Goal: Use online tool/utility: Utilize a website feature to perform a specific function

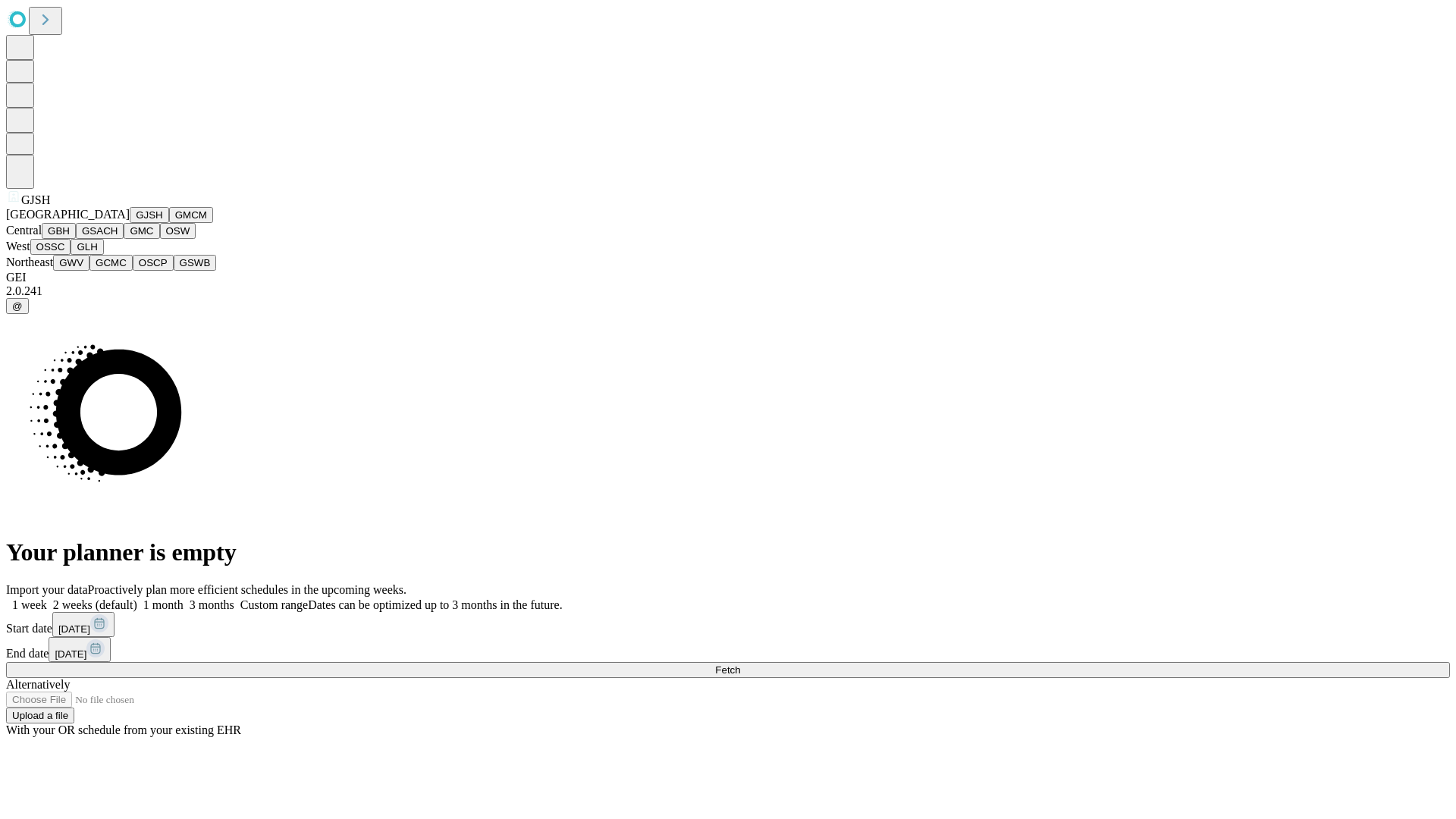
click at [130, 223] on button "GJSH" at bounding box center [150, 215] width 40 height 16
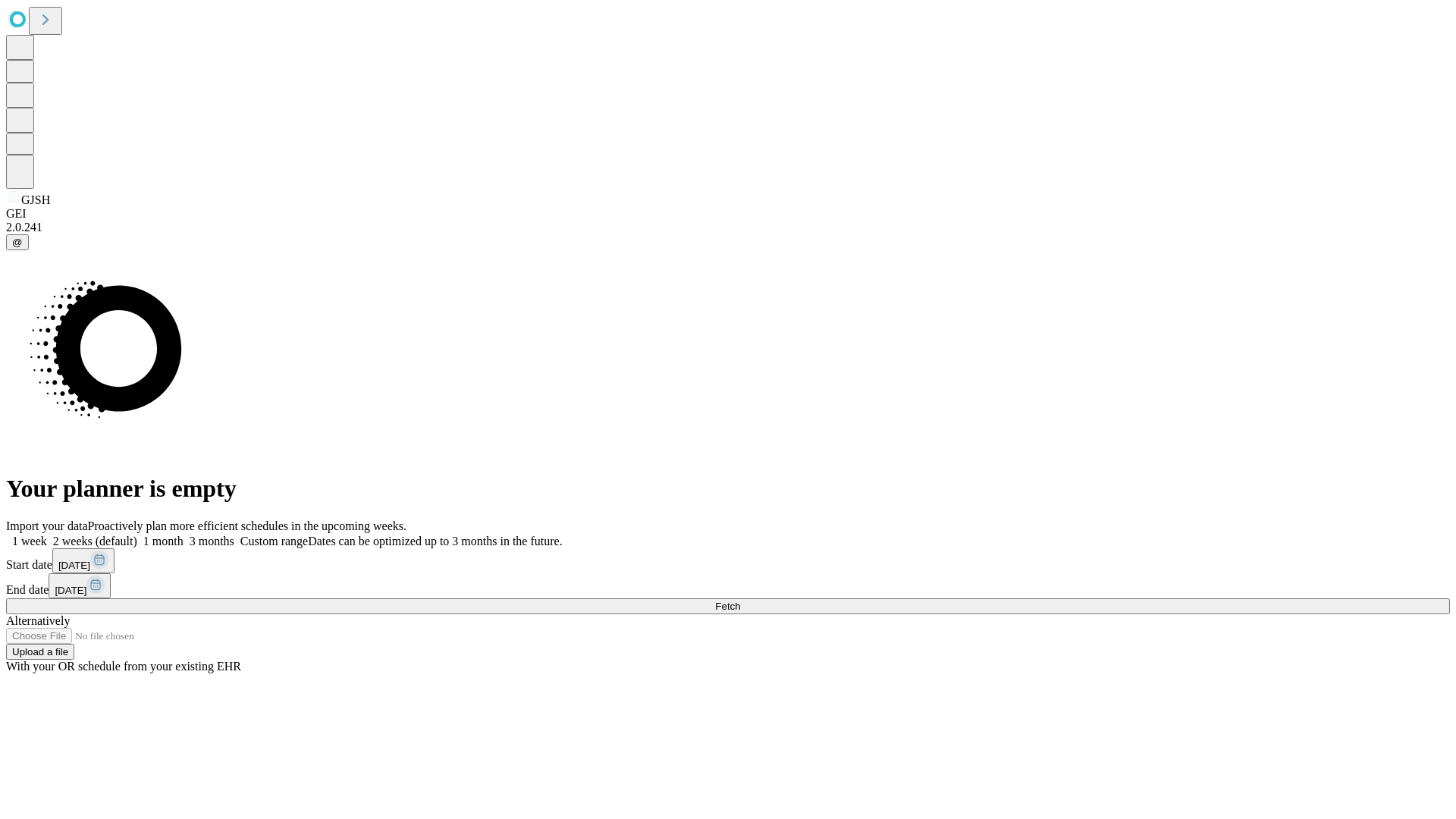
click at [47, 535] on label "1 week" at bounding box center [26, 542] width 41 height 13
click at [740, 600] on span "Fetch" at bounding box center [727, 606] width 25 height 11
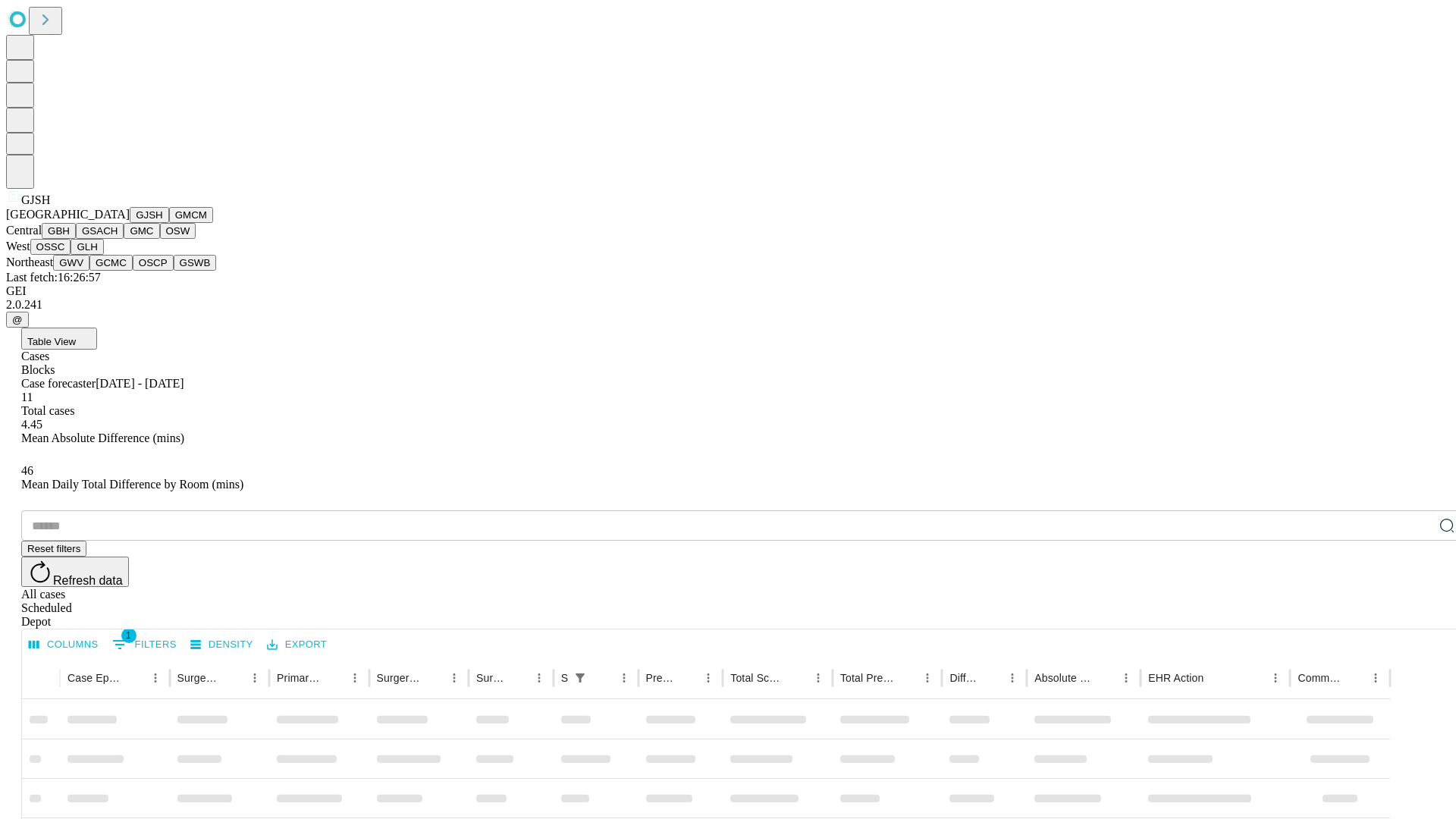
click at [169, 223] on button "GMCM" at bounding box center [191, 215] width 44 height 16
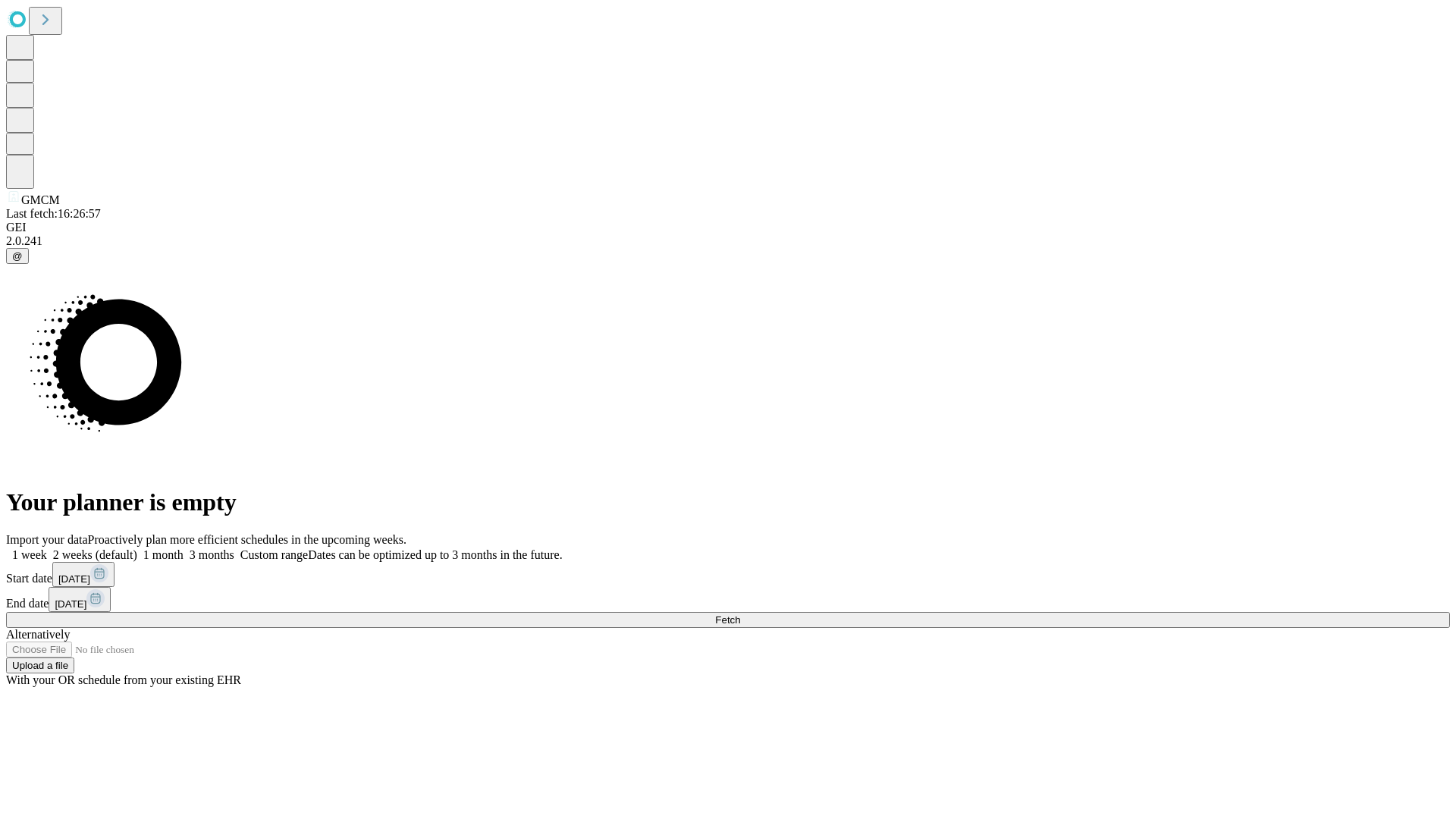
click at [47, 548] on label "1 week" at bounding box center [26, 555] width 41 height 13
click at [740, 614] on span "Fetch" at bounding box center [727, 620] width 25 height 11
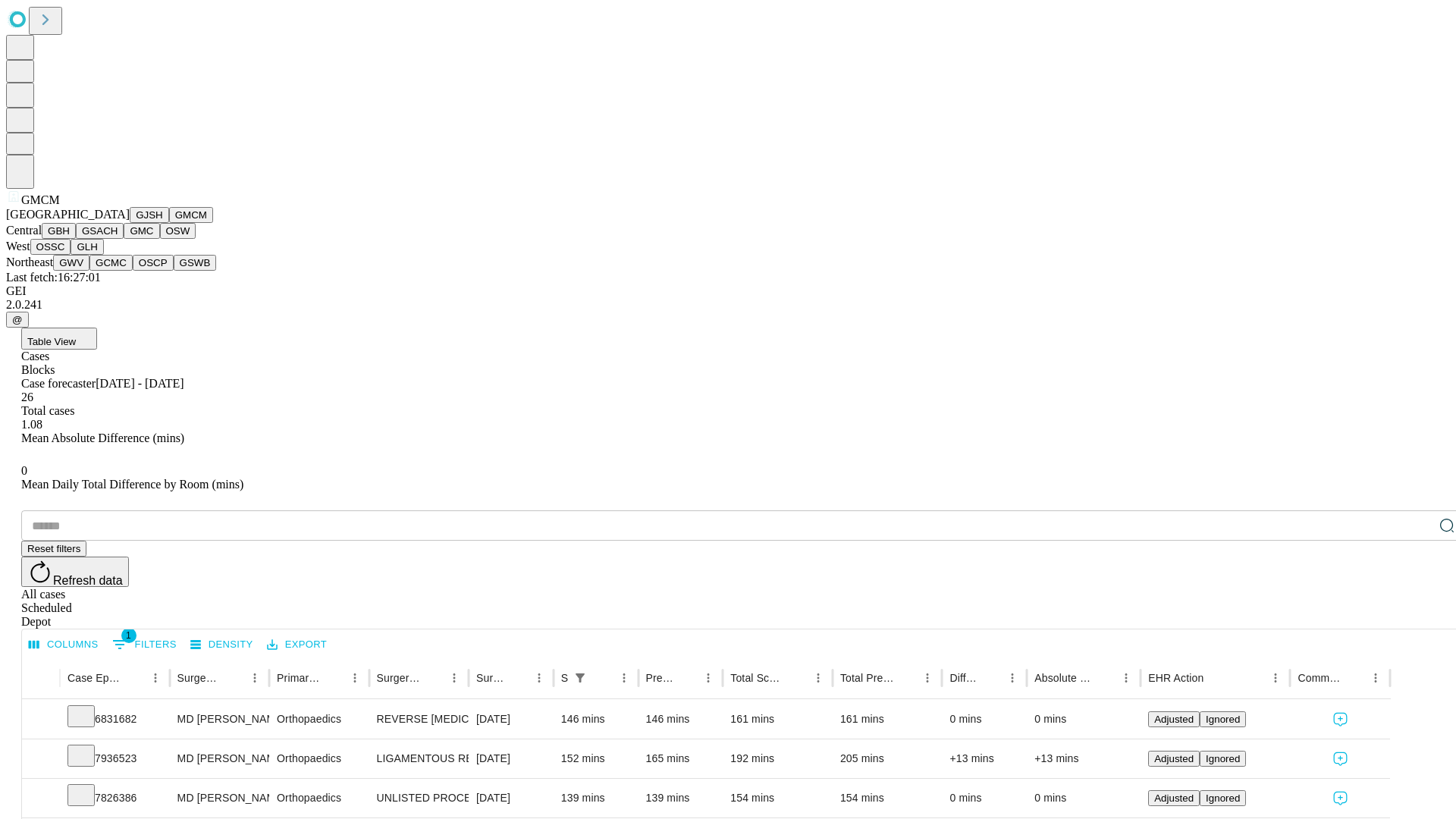
click at [76, 239] on button "GBH" at bounding box center [59, 230] width 34 height 16
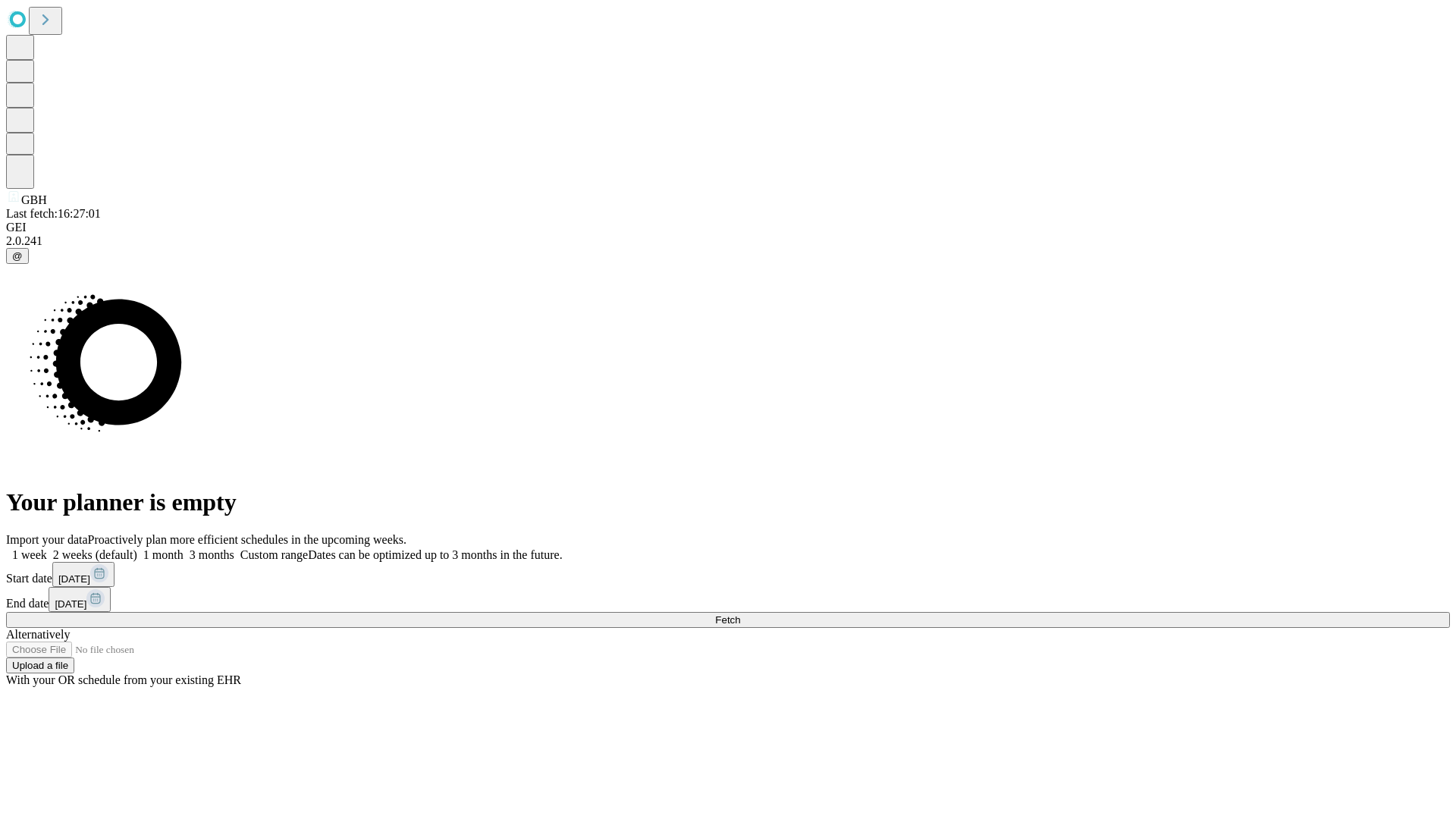
click at [740, 614] on span "Fetch" at bounding box center [727, 620] width 25 height 11
click at [47, 548] on label "1 week" at bounding box center [26, 555] width 41 height 13
click at [740, 614] on span "Fetch" at bounding box center [727, 620] width 25 height 11
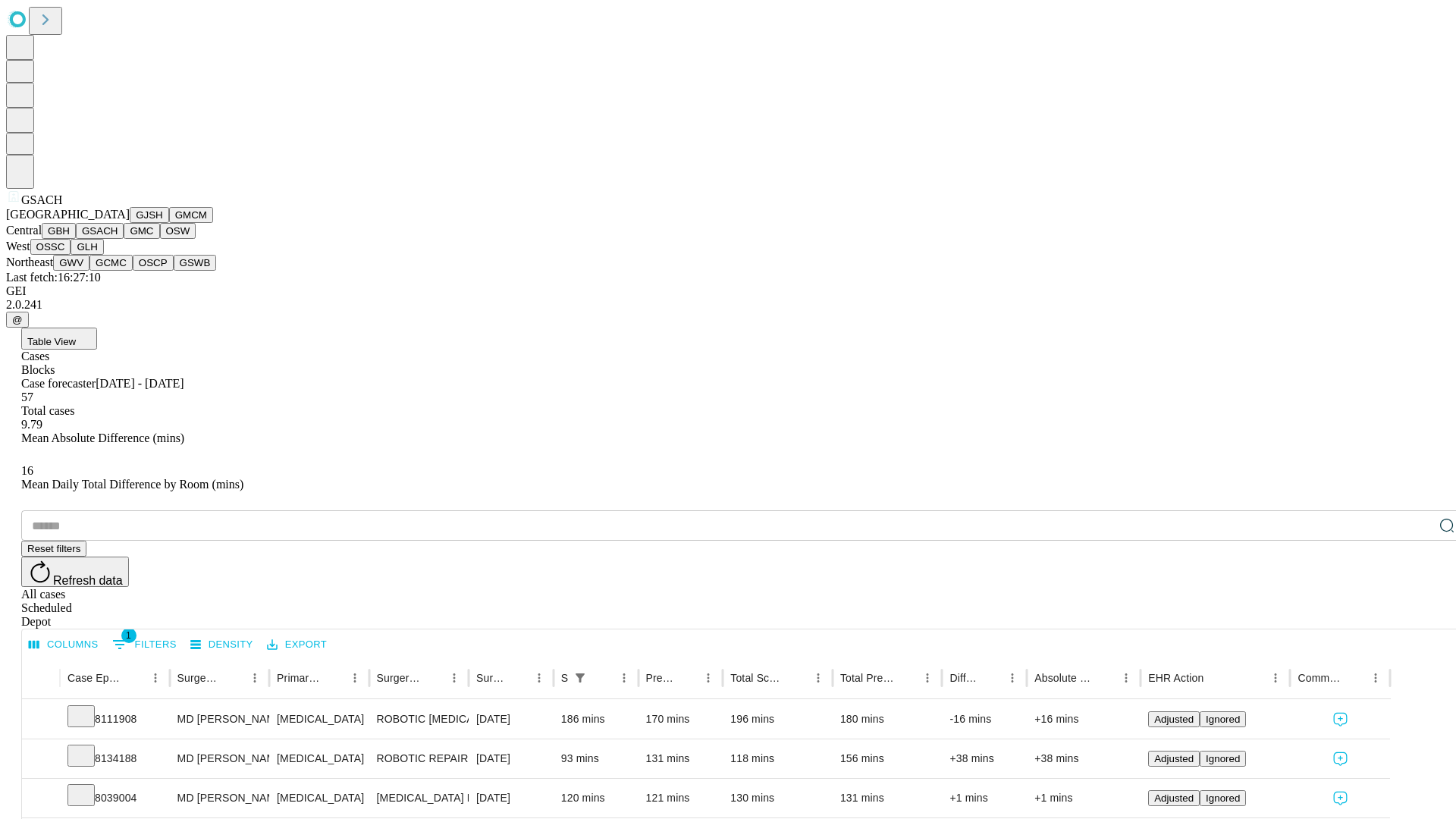
click at [124, 239] on button "GMC" at bounding box center [142, 230] width 36 height 16
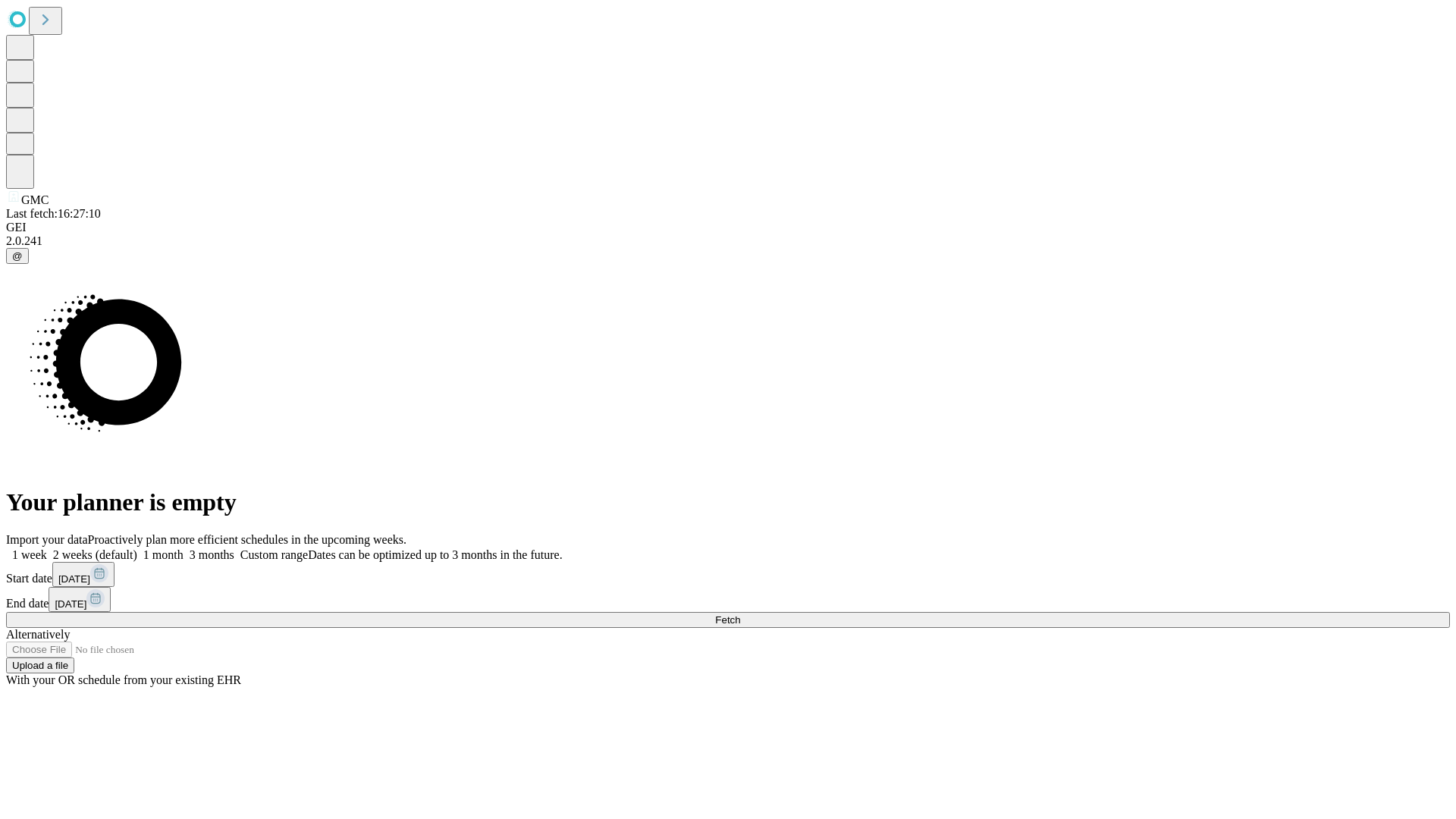
click at [47, 548] on label "1 week" at bounding box center [26, 555] width 41 height 13
click at [740, 614] on span "Fetch" at bounding box center [727, 620] width 25 height 11
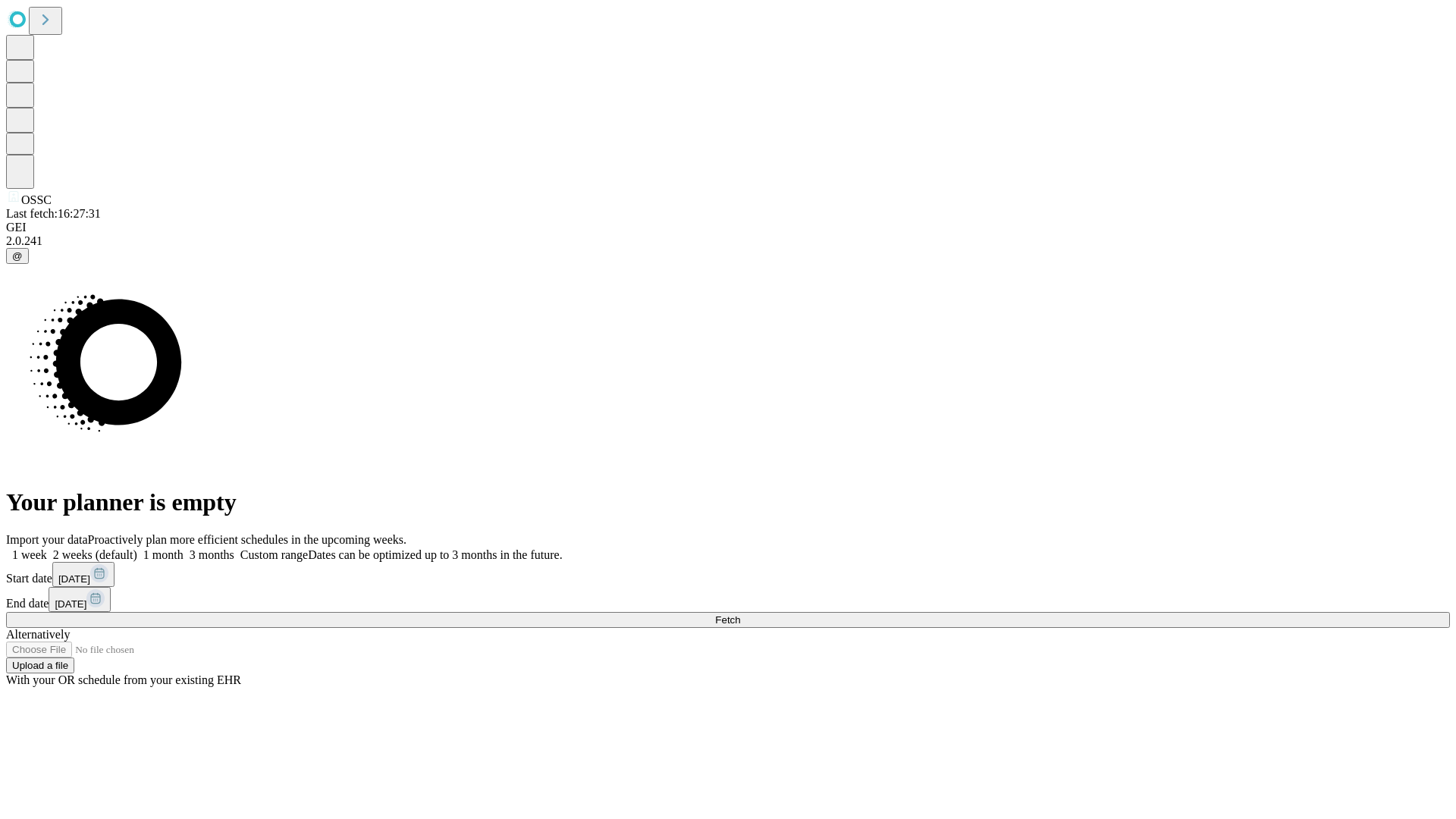
click at [47, 548] on label "1 week" at bounding box center [26, 555] width 41 height 13
click at [740, 614] on span "Fetch" at bounding box center [727, 620] width 25 height 11
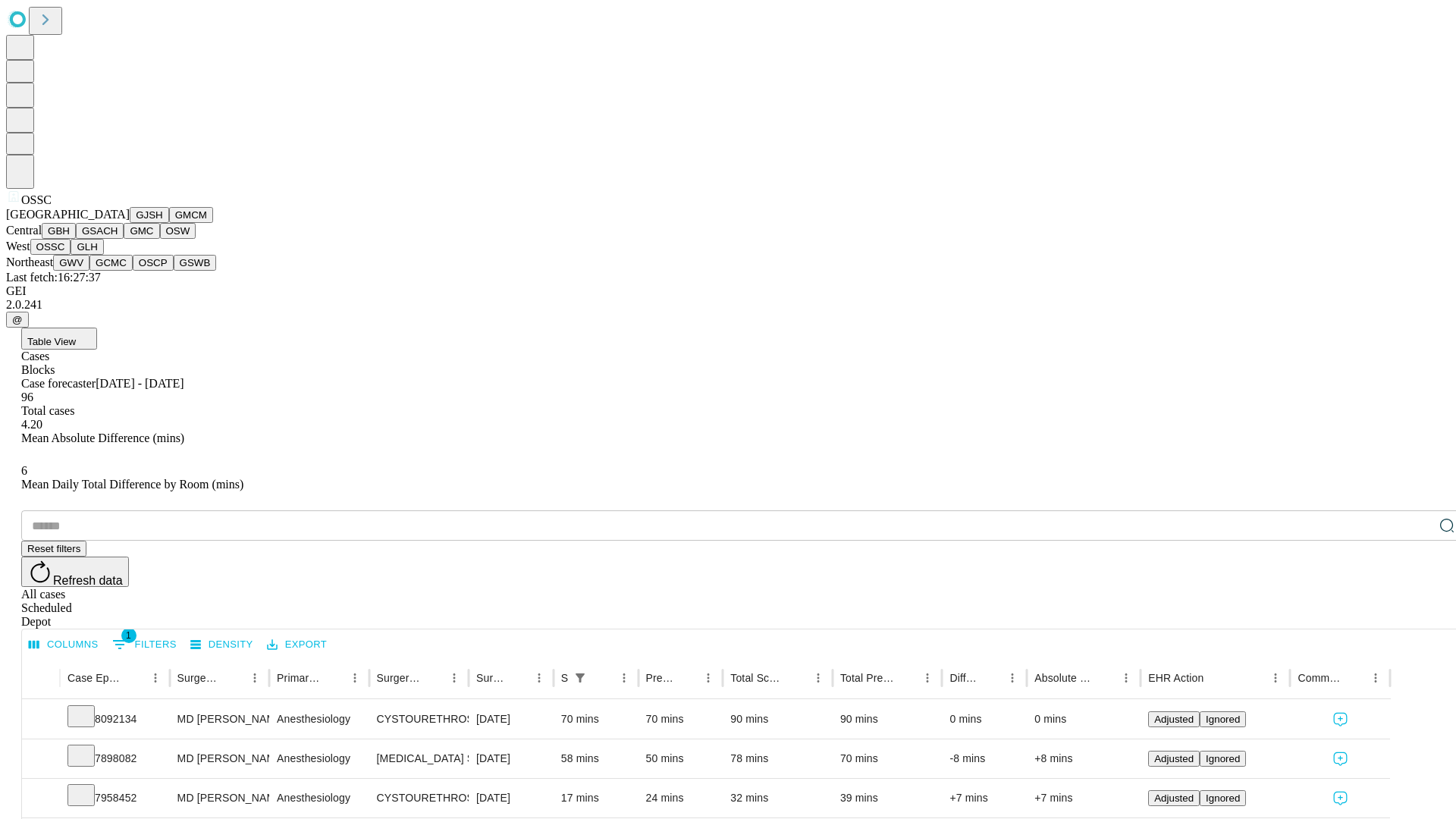
click at [103, 255] on button "GLH" at bounding box center [86, 246] width 32 height 16
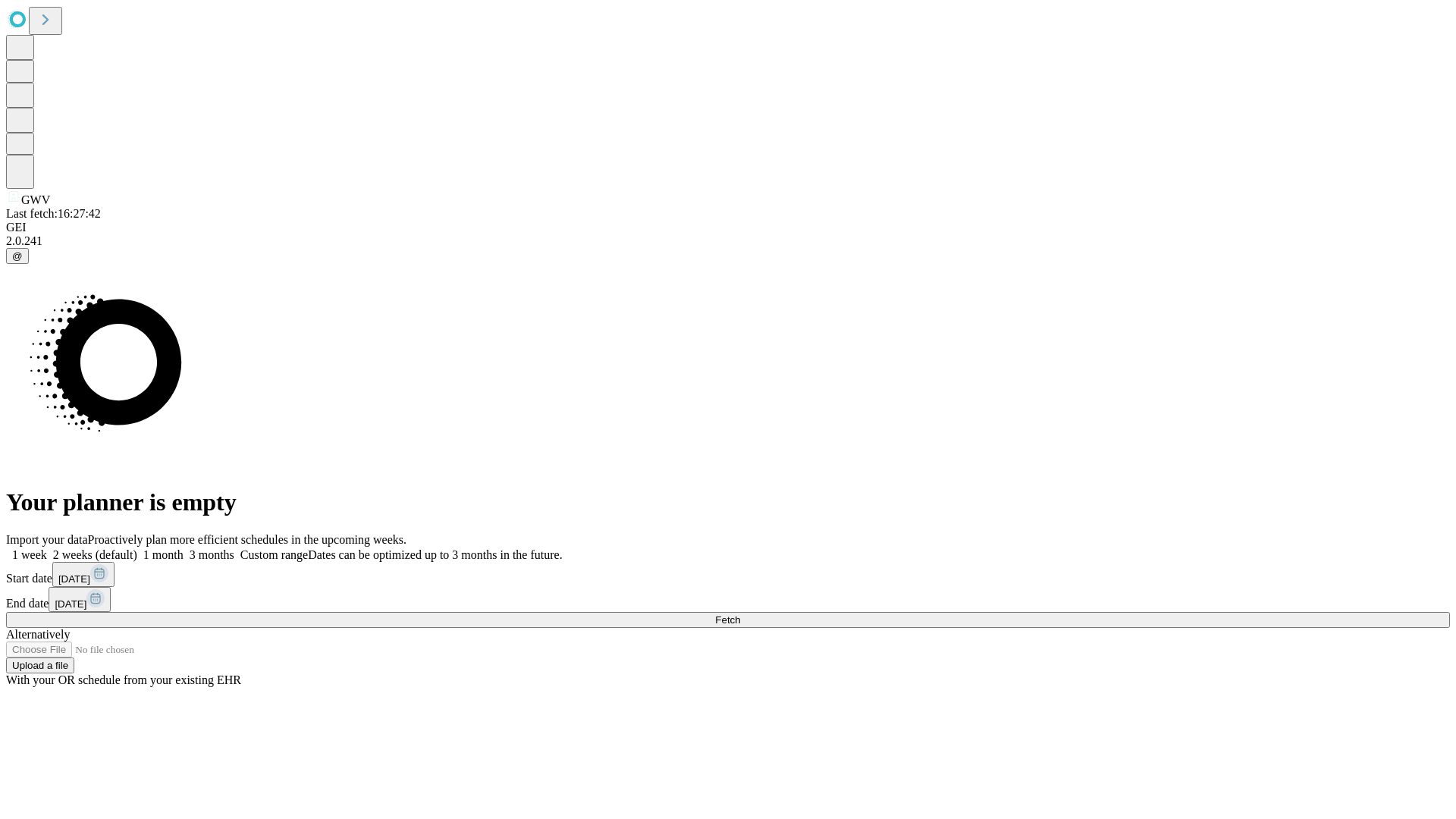
click at [47, 548] on label "1 week" at bounding box center [26, 555] width 41 height 13
click at [740, 614] on span "Fetch" at bounding box center [727, 620] width 25 height 11
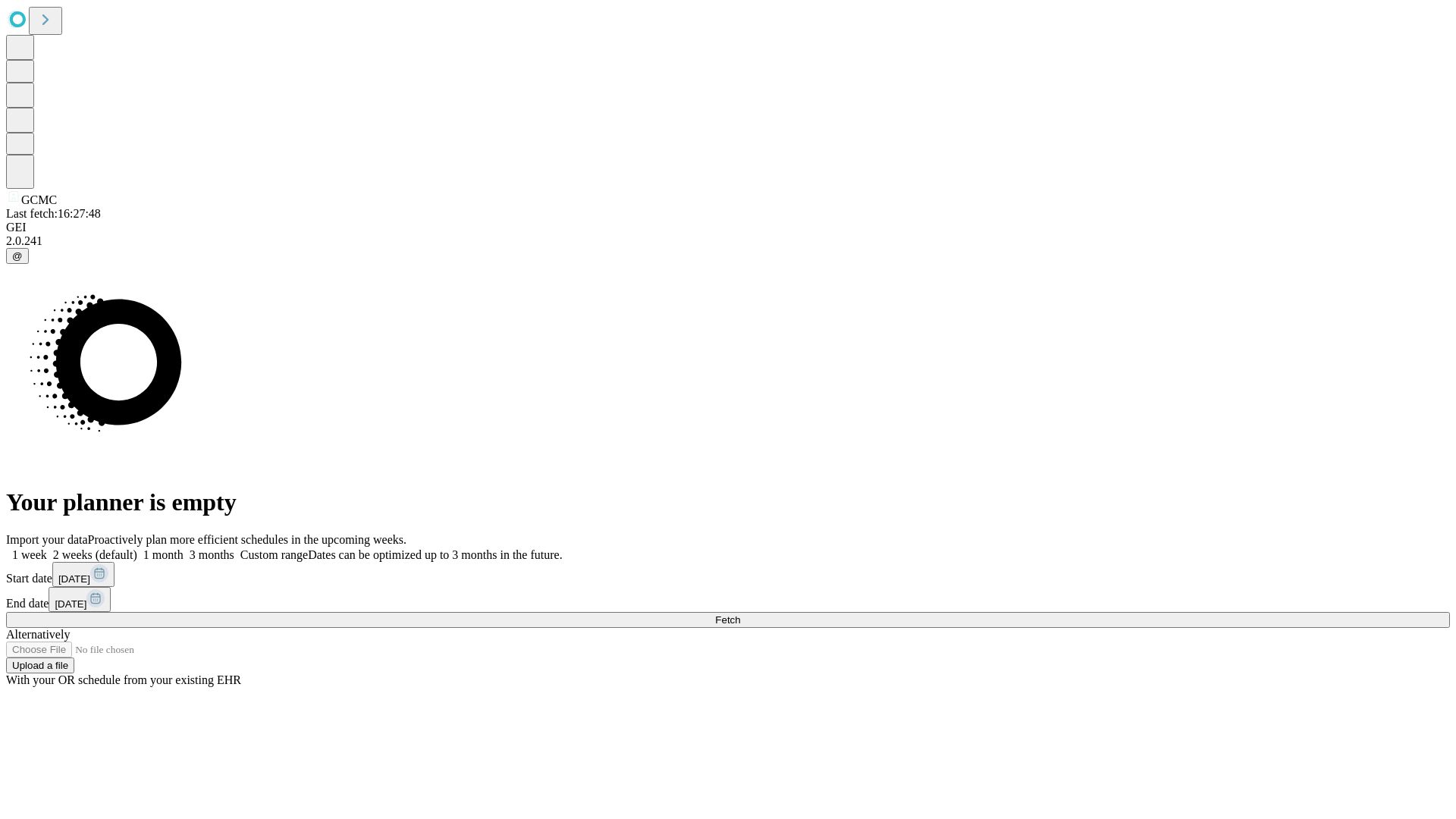
click at [47, 548] on label "1 week" at bounding box center [26, 555] width 41 height 13
click at [740, 614] on span "Fetch" at bounding box center [727, 620] width 25 height 11
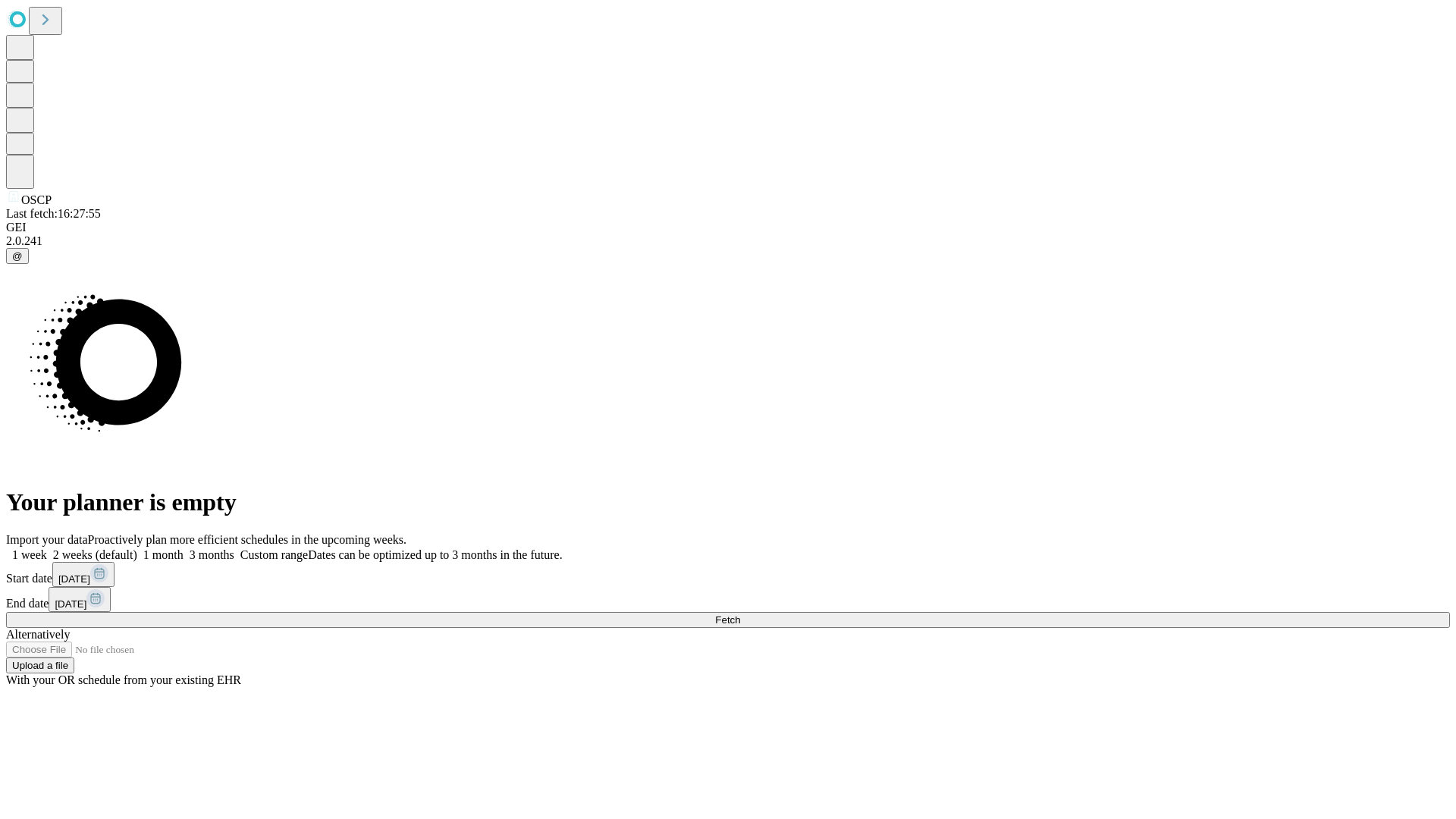
click at [47, 548] on label "1 week" at bounding box center [26, 555] width 41 height 13
click at [740, 614] on span "Fetch" at bounding box center [727, 620] width 25 height 11
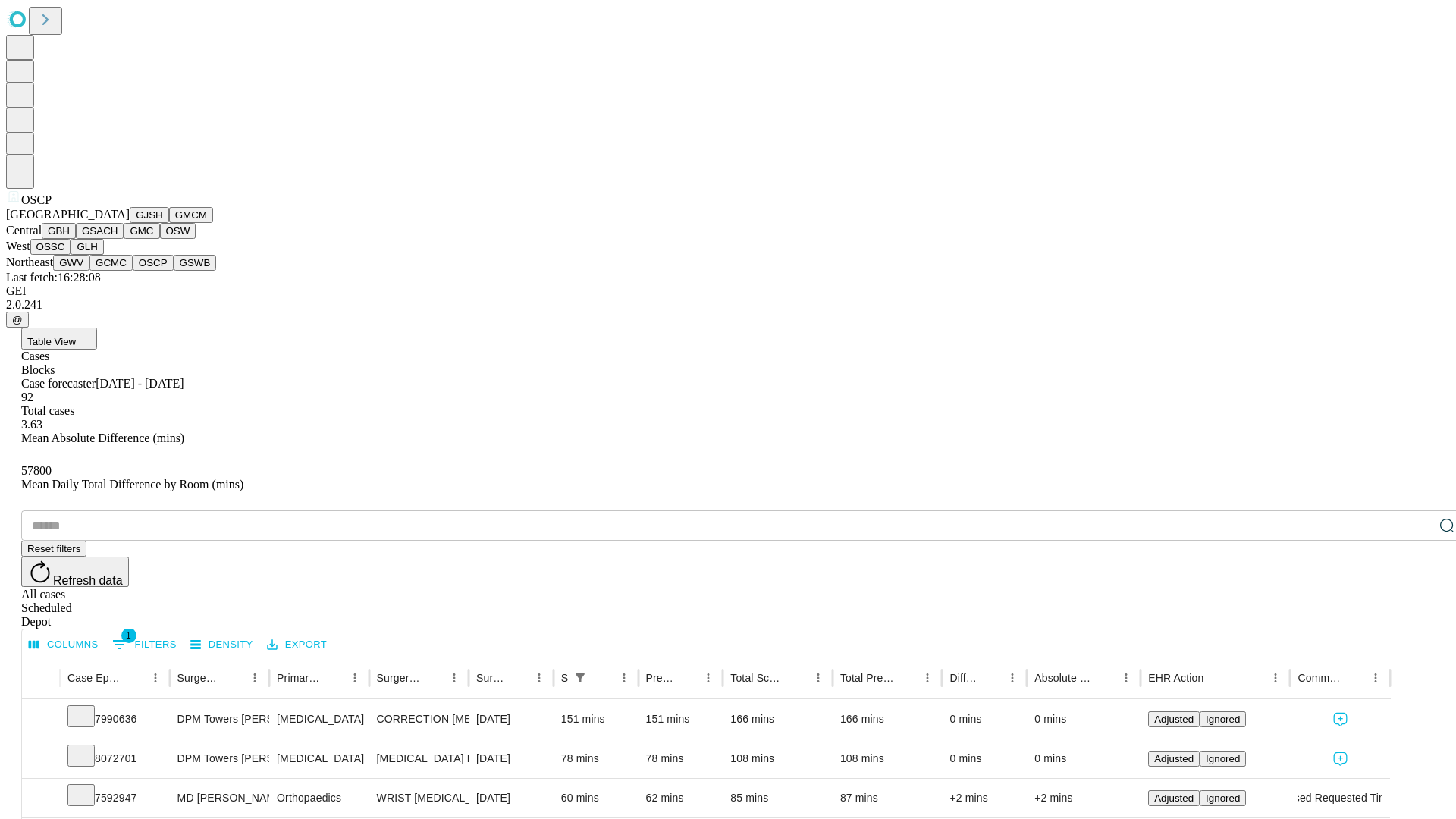
click at [173, 271] on button "GSWB" at bounding box center [195, 262] width 44 height 16
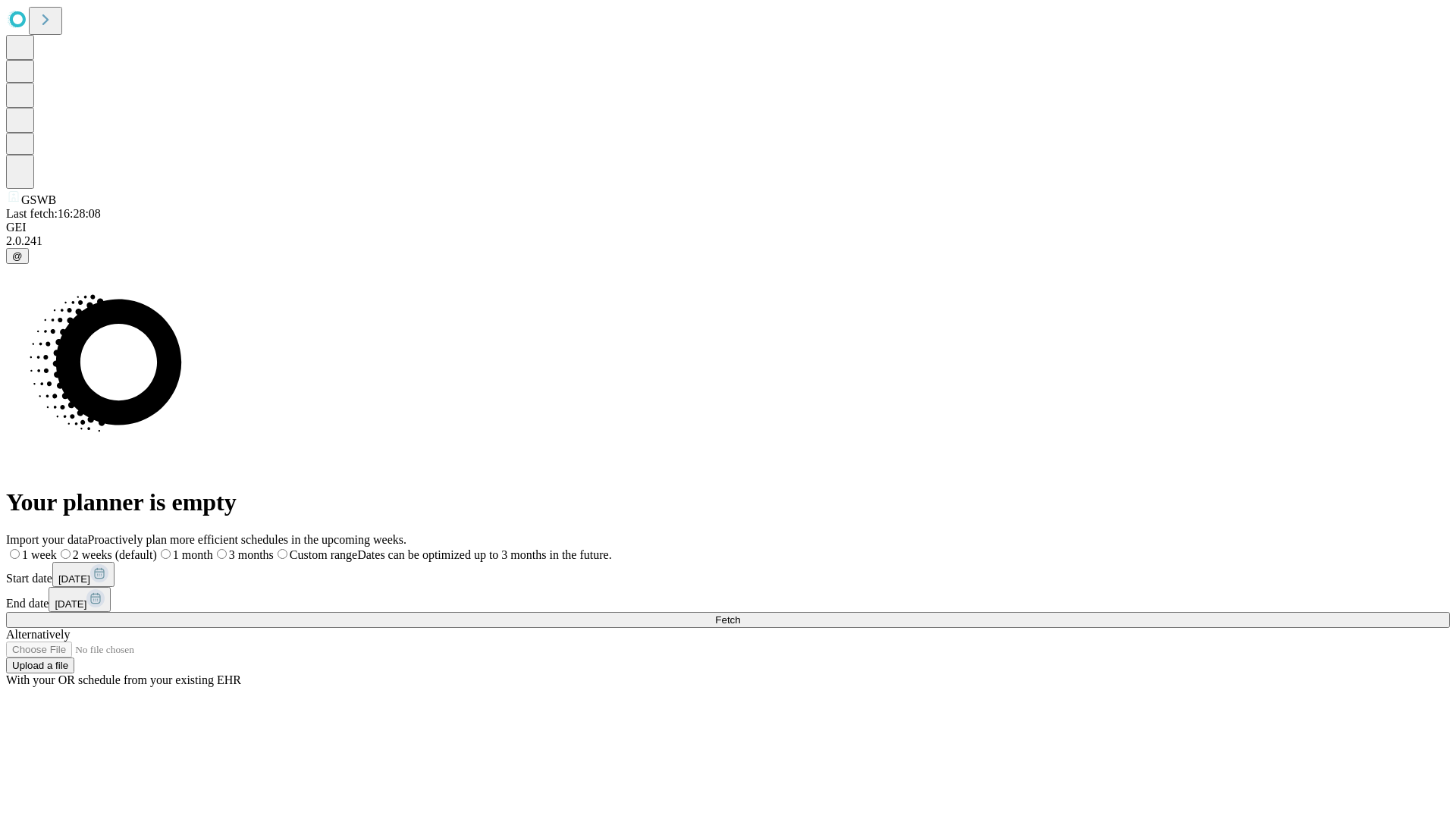
click at [57, 548] on label "1 week" at bounding box center [31, 555] width 51 height 13
click at [740, 614] on span "Fetch" at bounding box center [727, 620] width 25 height 11
